Goal: Use online tool/utility

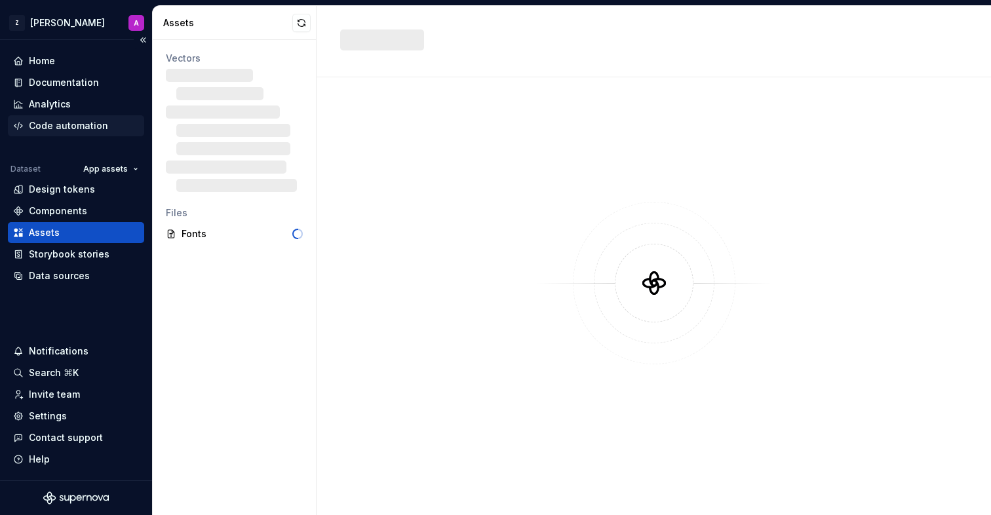
click at [71, 124] on div "Code automation" at bounding box center [68, 125] width 79 height 13
click at [53, 192] on div "Design tokens" at bounding box center [62, 189] width 66 height 13
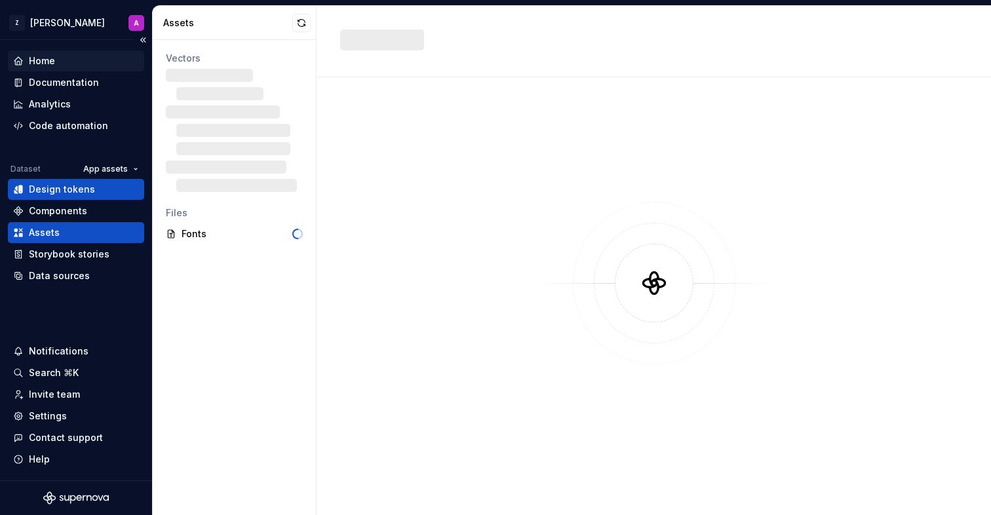
click at [39, 60] on div "Home" at bounding box center [42, 60] width 26 height 13
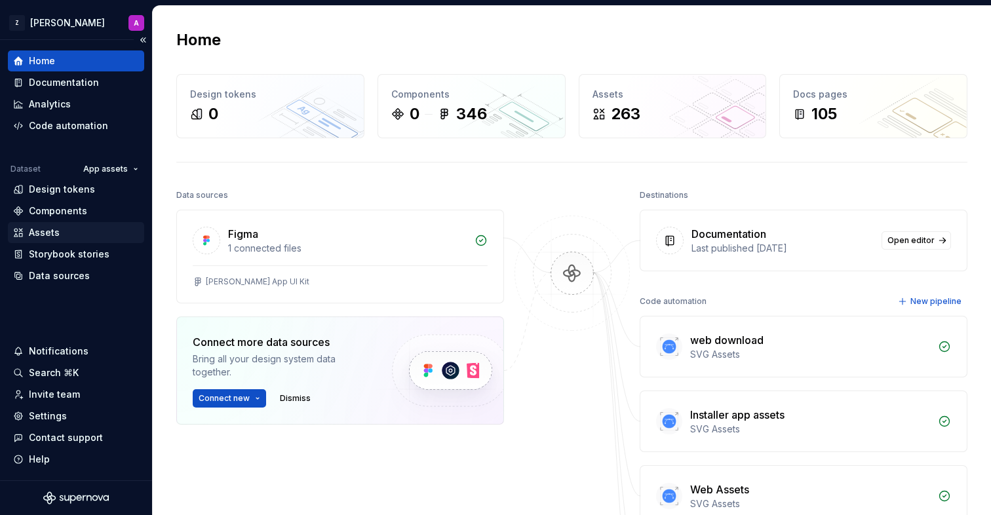
click at [67, 234] on div "Assets" at bounding box center [76, 232] width 126 height 13
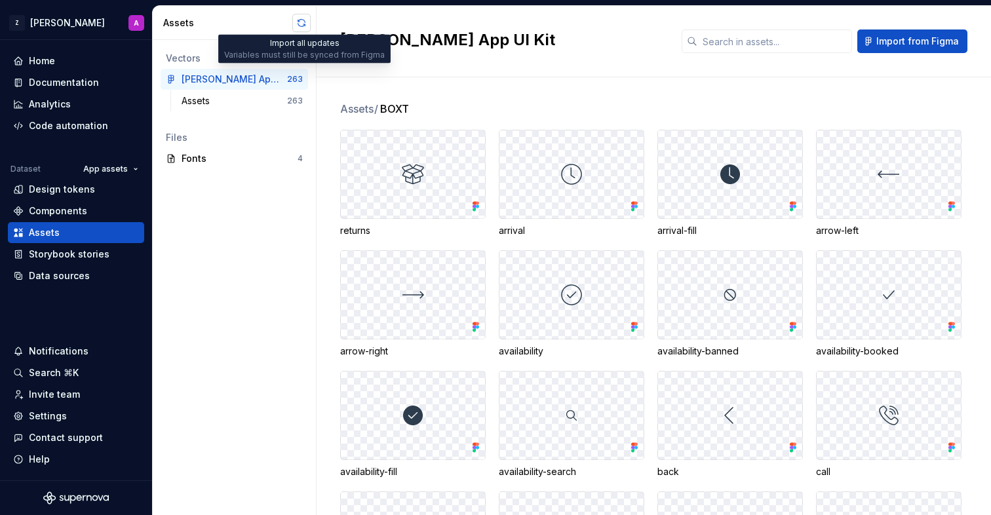
click at [298, 24] on button "button" at bounding box center [301, 23] width 18 height 18
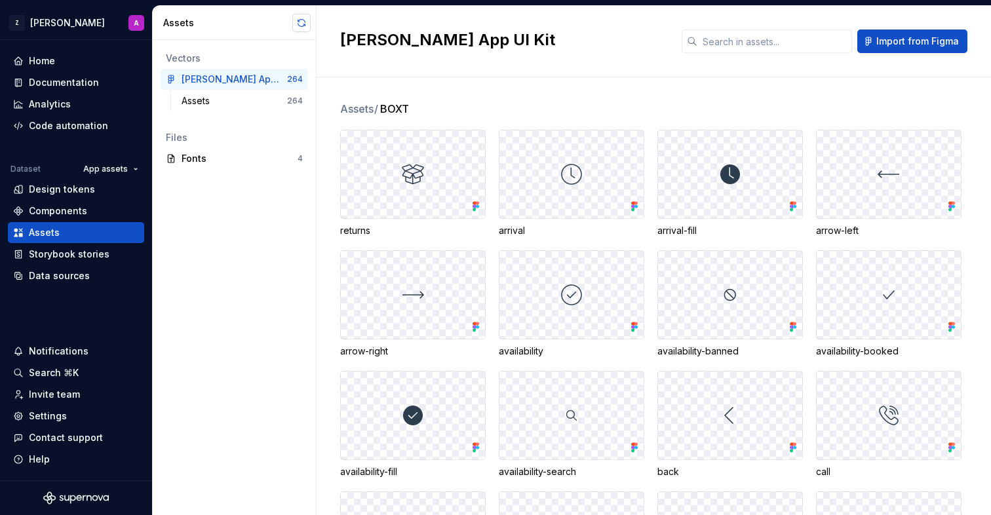
click at [297, 26] on button "button" at bounding box center [301, 23] width 18 height 18
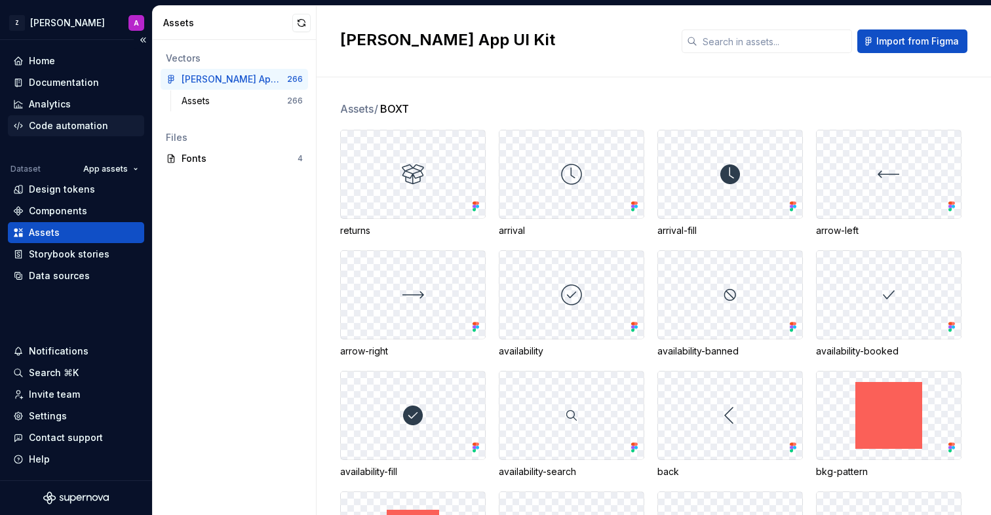
click at [47, 126] on div "Code automation" at bounding box center [68, 125] width 79 height 13
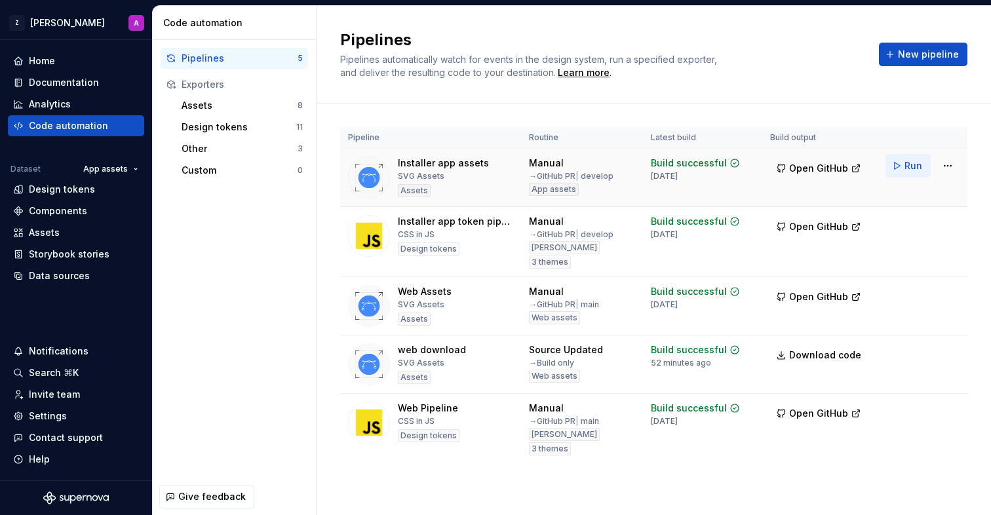
click at [905, 167] on span "Run" at bounding box center [913, 165] width 18 height 13
